Goal: Information Seeking & Learning: Learn about a topic

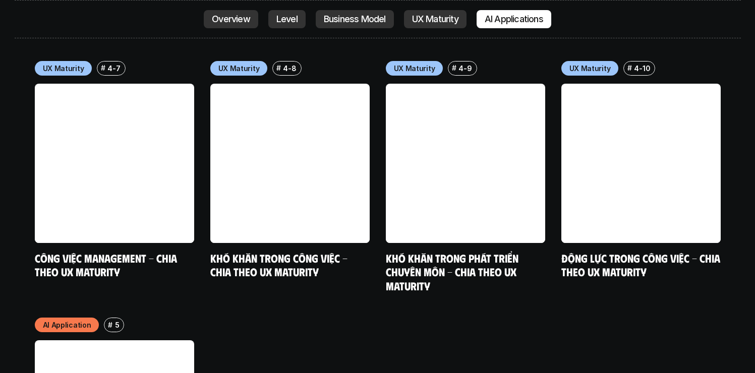
scroll to position [5077, 0]
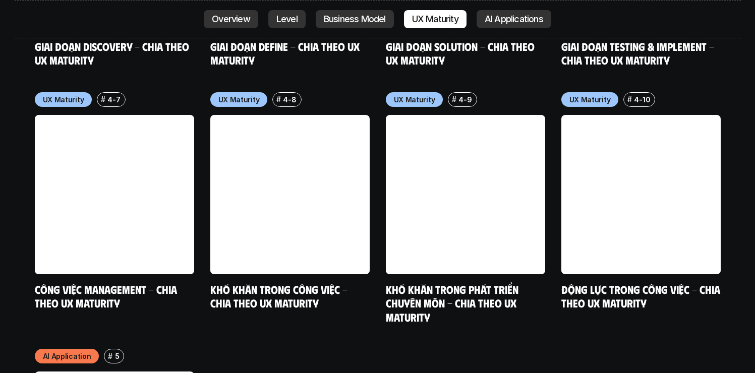
click at [280, 17] on p "Level" at bounding box center [286, 19] width 21 height 10
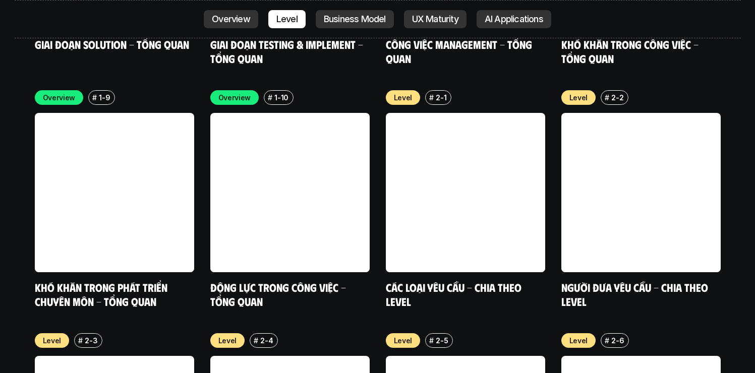
scroll to position [3348, 0]
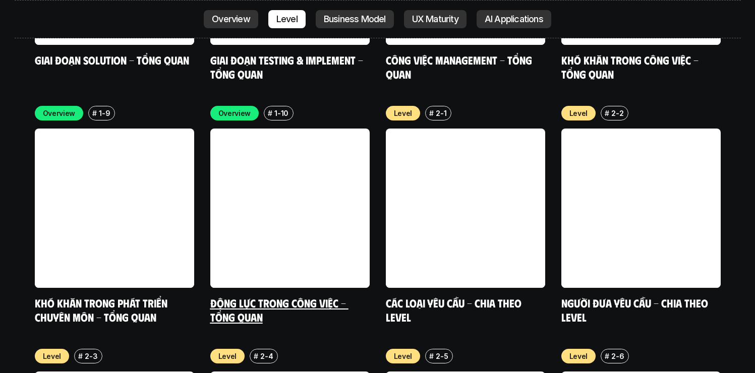
click at [316, 130] on link at bounding box center [289, 208] width 159 height 159
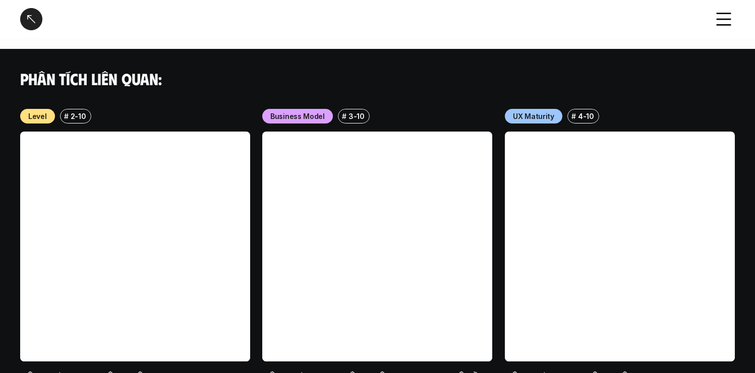
scroll to position [1123, 0]
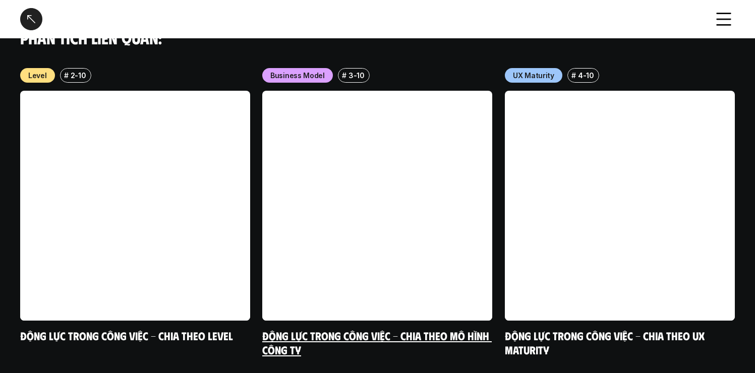
click at [370, 180] on link at bounding box center [377, 206] width 230 height 230
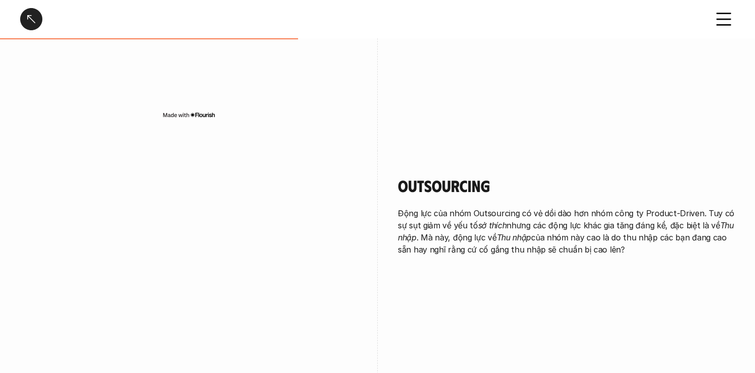
scroll to position [766, 0]
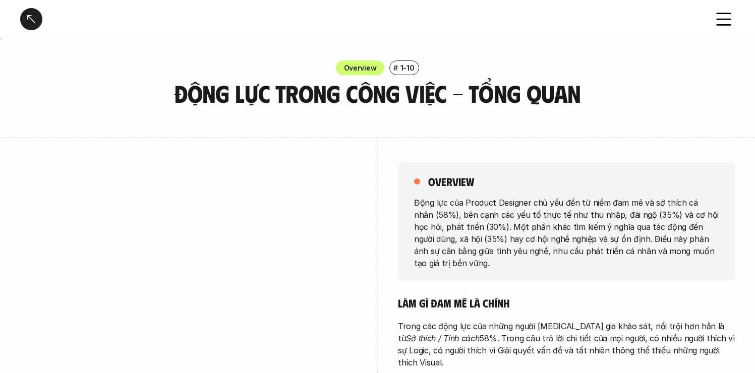
click at [34, 19] on div at bounding box center [31, 19] width 22 height 22
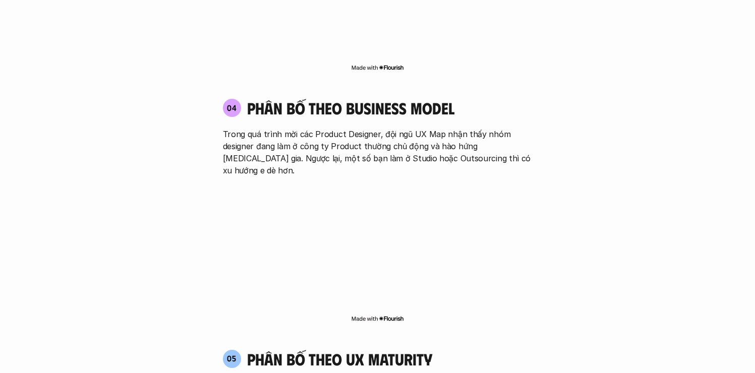
scroll to position [1709, 0]
